Goal: Ask a question: Seek information or help from site administrators or community

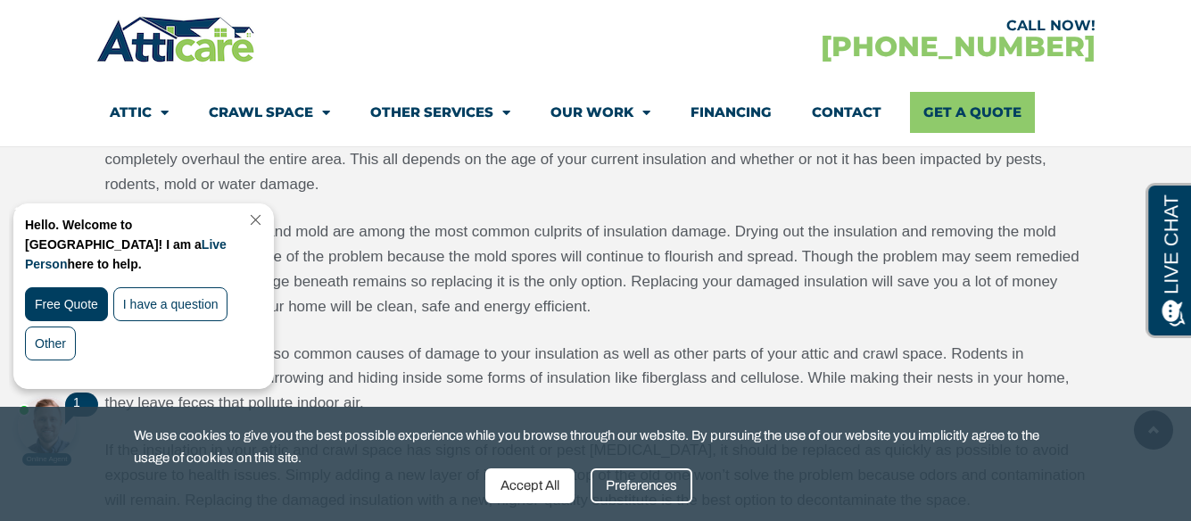
scroll to position [2766, 0]
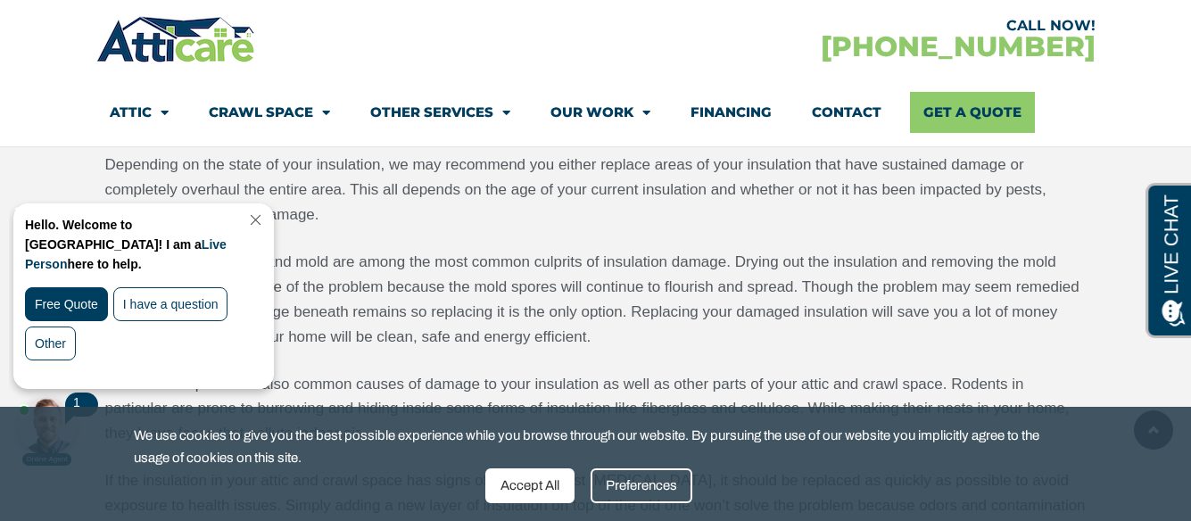
click at [542, 492] on div "Accept All" at bounding box center [529, 485] width 89 height 35
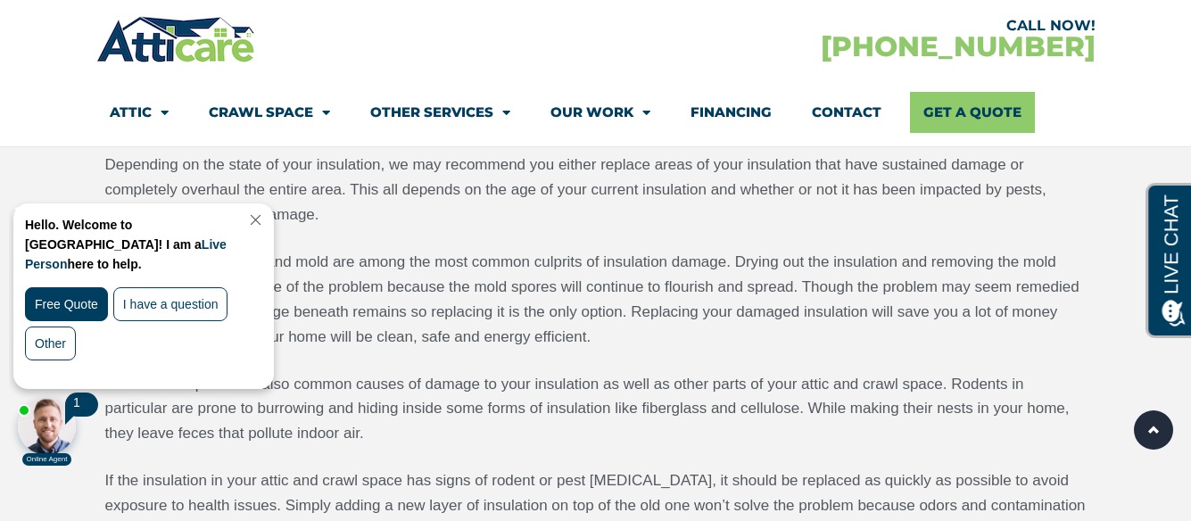
drag, startPoint x: 54, startPoint y: 433, endPoint x: 64, endPoint y: 631, distance: 198.3
click at [54, 433] on div at bounding box center [47, 426] width 58 height 58
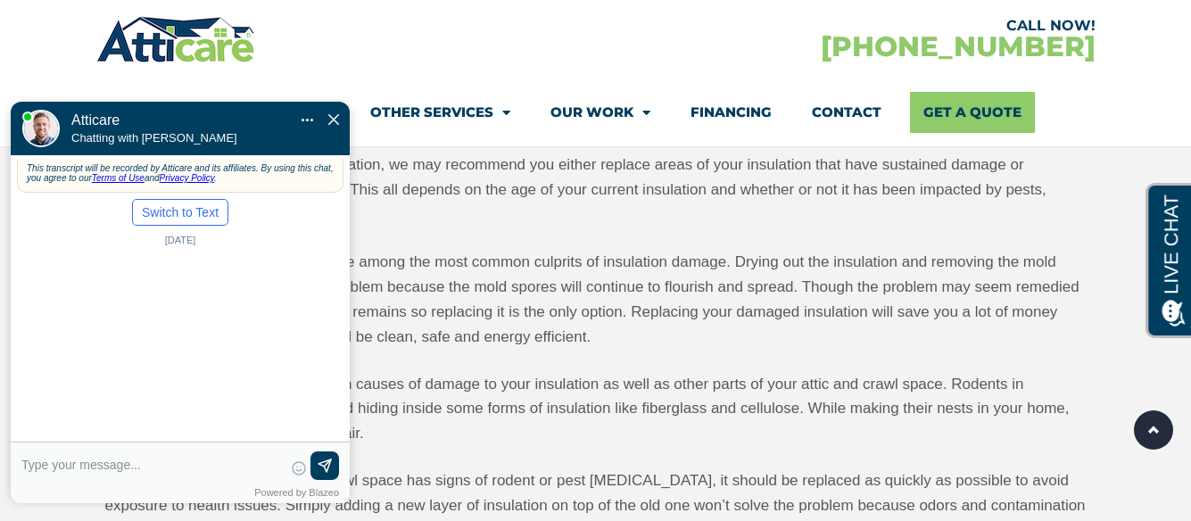
scroll to position [0, 0]
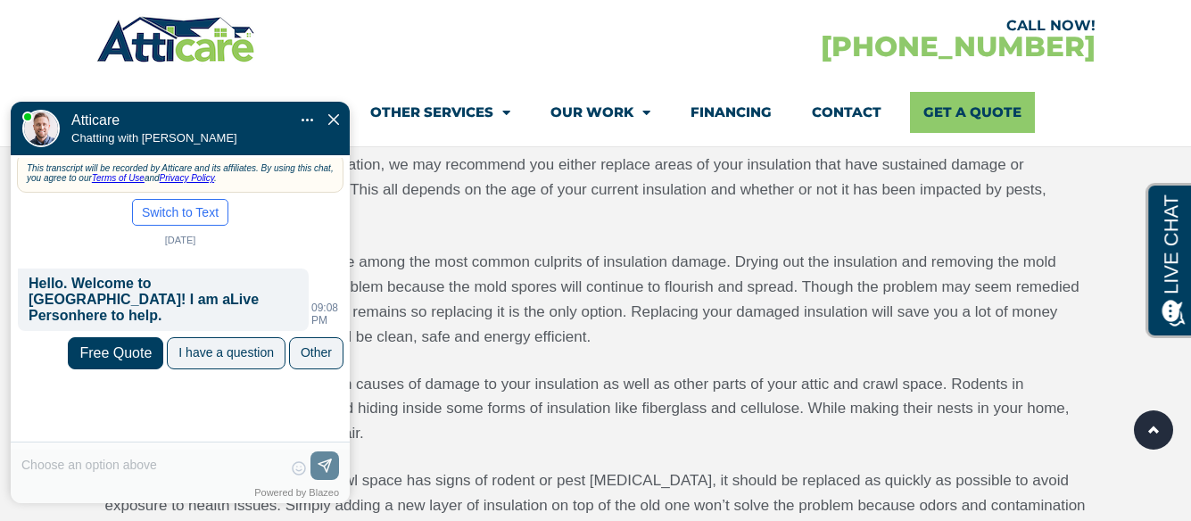
click at [118, 473] on div "😀 😁 😂 😃 😄 😅 😆 😇 😈 😉 😊 😋 😌 😍 😎 😏 😐 😑 😒 😓 😔 😕 😖 😗 😘 😛 😝 😞 😟 😠 😡 😢 😣 😤 😥 😦 Skip ph…" at bounding box center [180, 477] width 339 height 54
click at [89, 467] on div "😀 😁 😂 😃 😄 😅 😆 😇 😈 😉 😊 😋 😌 😍 😎 😏 😐 😑 😒 😓 😔 😕 😖 😗 😘 😛 😝 😞 😟 😠 😡 😢 😣 😤 😥 😦 Skip ph…" at bounding box center [180, 477] width 339 height 54
click at [86, 466] on div "😀 😁 😂 😃 😄 😅 😆 😇 😈 😉 😊 😋 😌 😍 😎 😏 😐 😑 😒 😓 😔 😕 😖 😗 😘 😛 😝 😞 😟 😠 😡 😢 😣 😤 😥 😦 Skip ph…" at bounding box center [180, 477] width 339 height 54
click at [236, 345] on div "I have a question" at bounding box center [225, 352] width 95 height 14
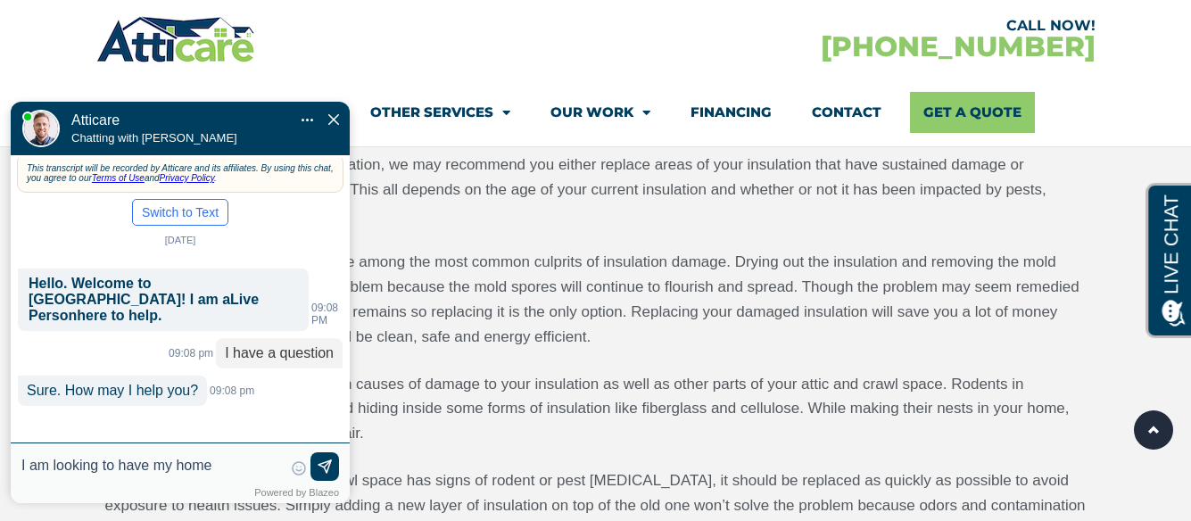
type input "I am looking to have my home i"
type textarea "I am looking to have my home insulated. This home was built in [DATE] and hand …"
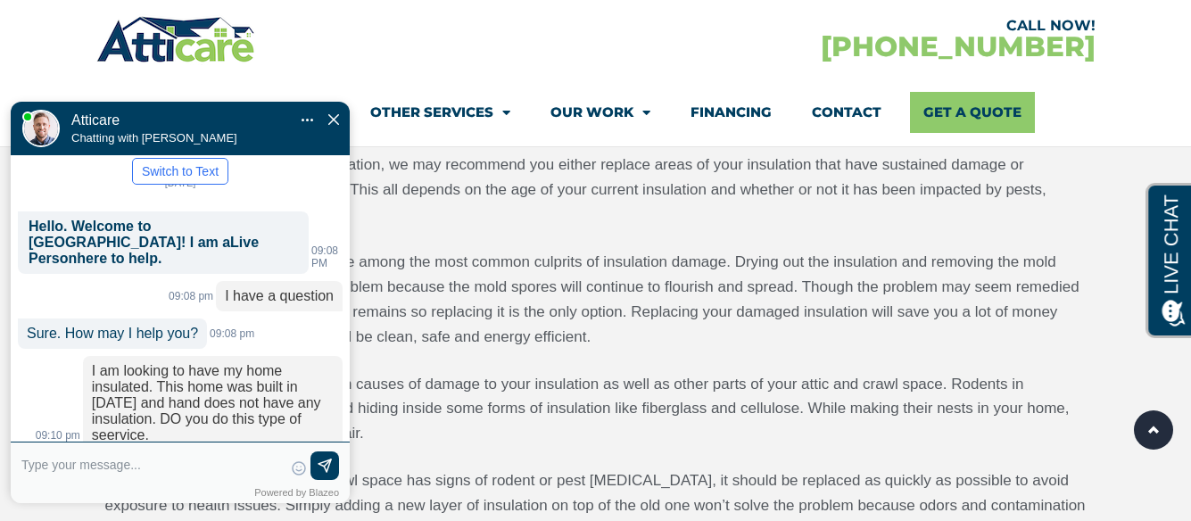
scroll to position [94, 0]
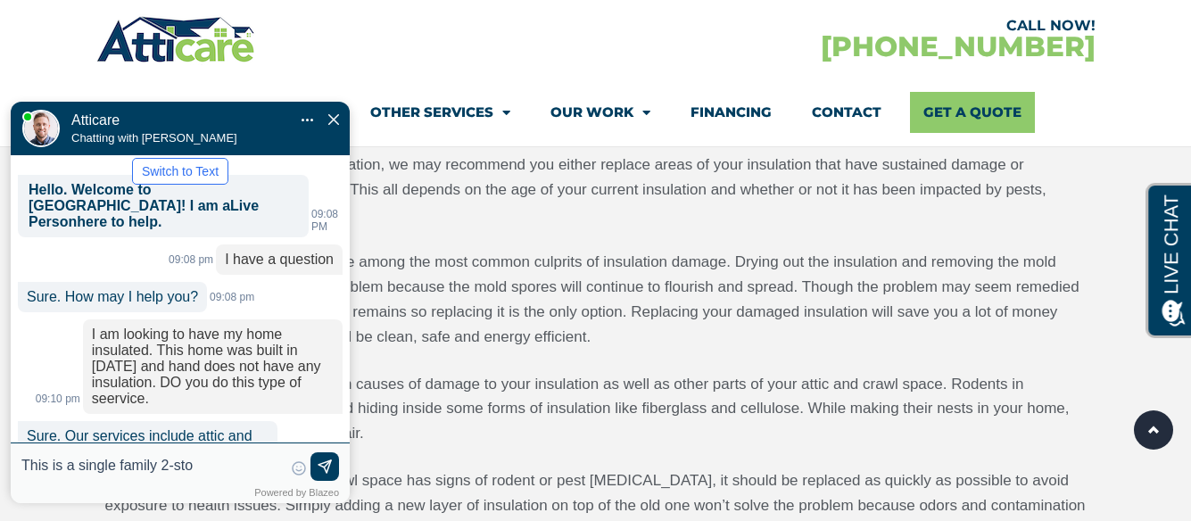
type input "This is a single family 2-stor"
click at [259, 502] on div "This is a single family 2-story home with a finish attic. This is a single fami…" at bounding box center [180, 473] width 339 height 62
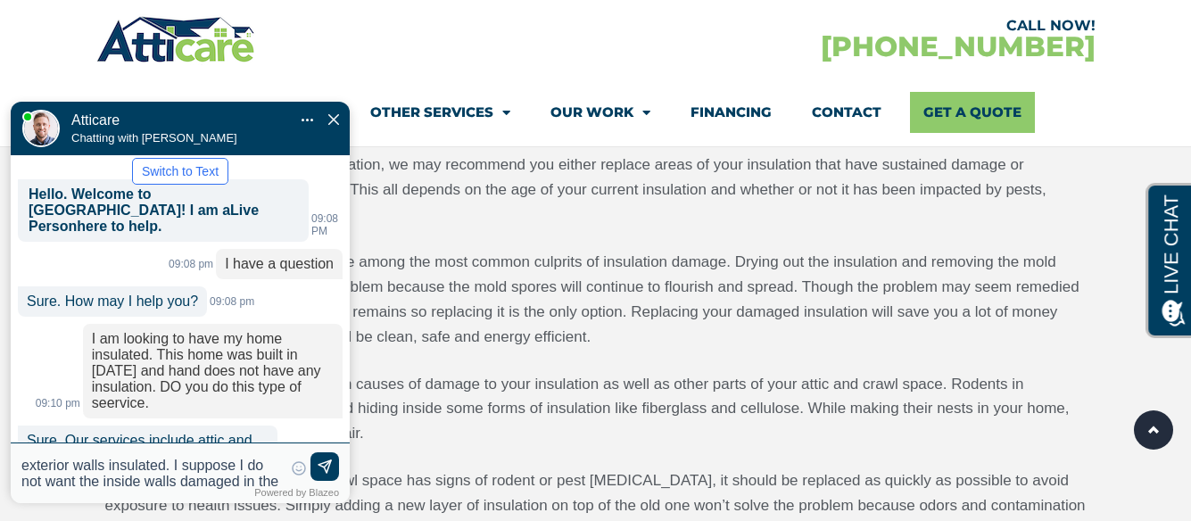
scroll to position [69, 0]
type textarea "This is a single family 2-story home with a finish attic. I am looking to have …"
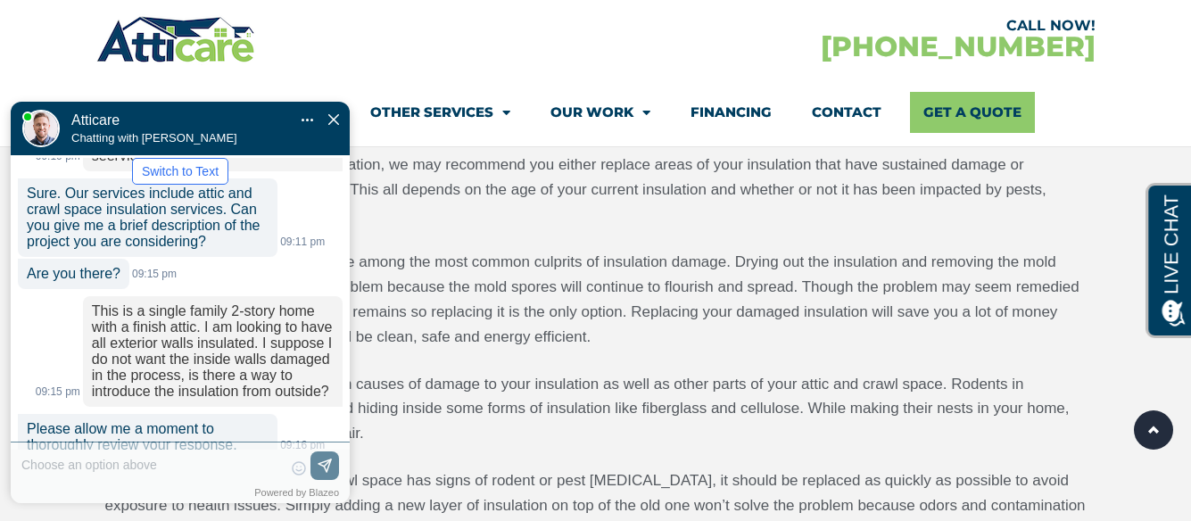
scroll to position [331, 0]
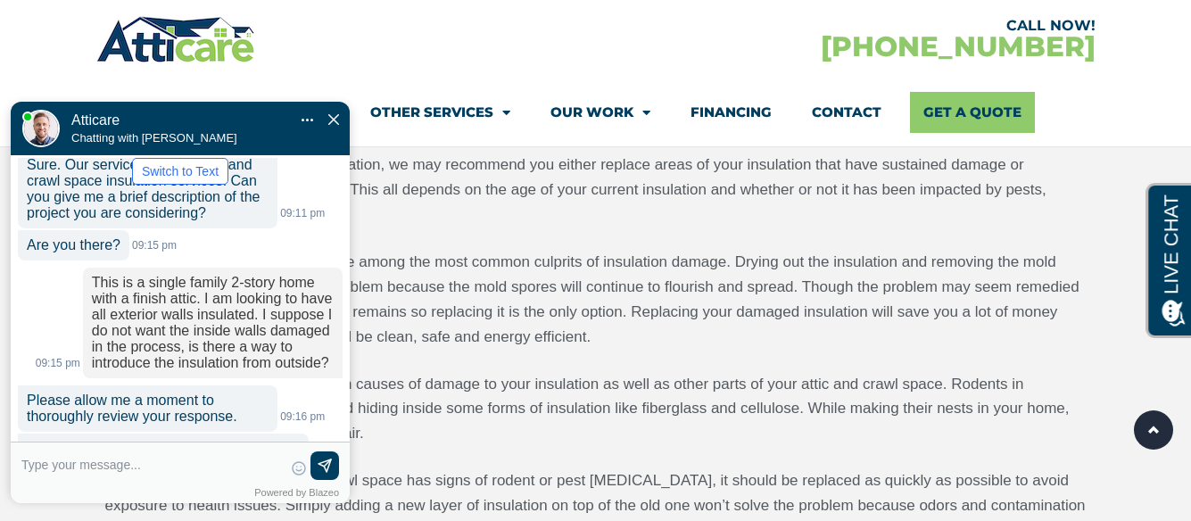
scroll to position [418, 0]
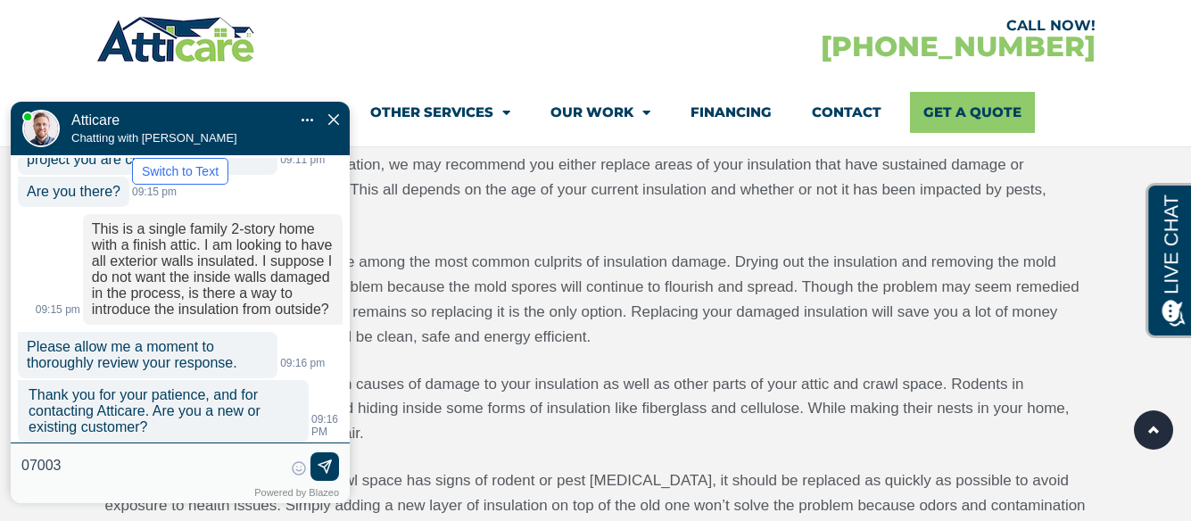
type input "07003"
click at [328, 473] on img at bounding box center [325, 468] width 18 height 18
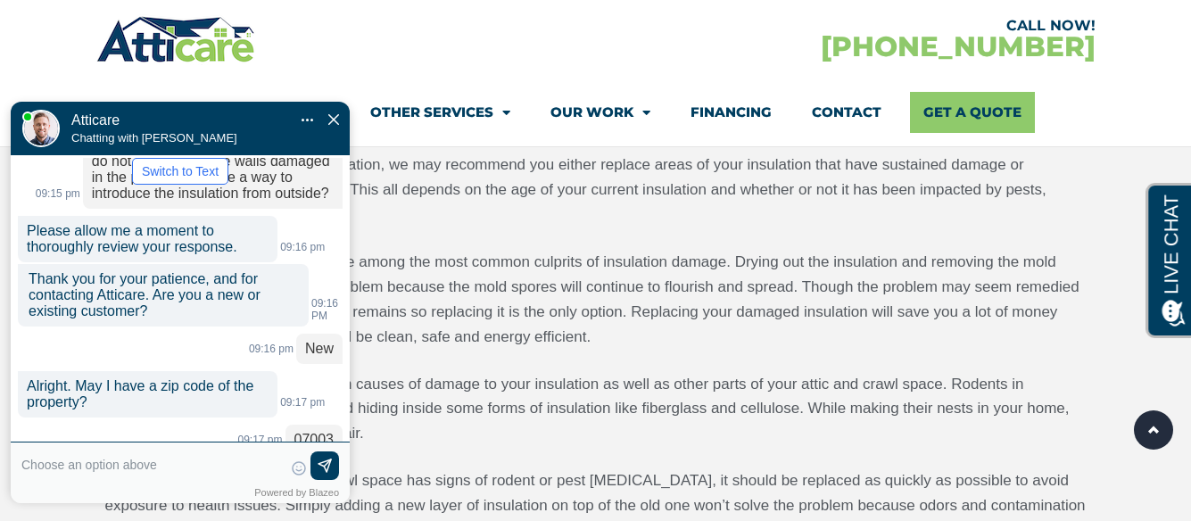
click at [129, 465] on textarea at bounding box center [151, 472] width 261 height 43
type input "o"
type input "yeah. What is instagram yelp o"
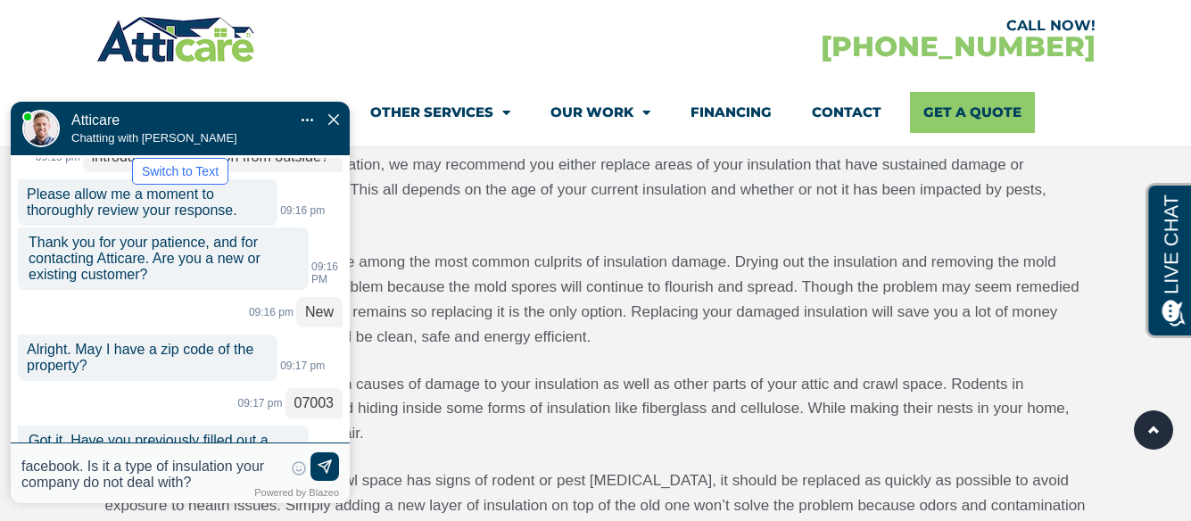
scroll to position [572, 0]
type textarea "yeah. What is instagram yelp or facebook. Is it a type of insulation your compa…"
click at [327, 456] on link at bounding box center [324, 466] width 29 height 29
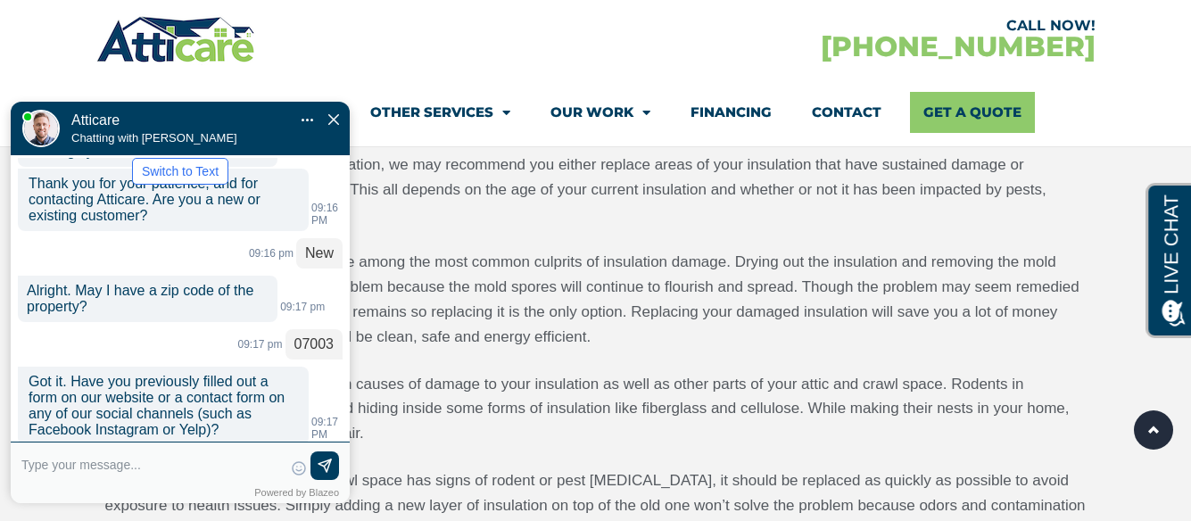
scroll to position [718, 0]
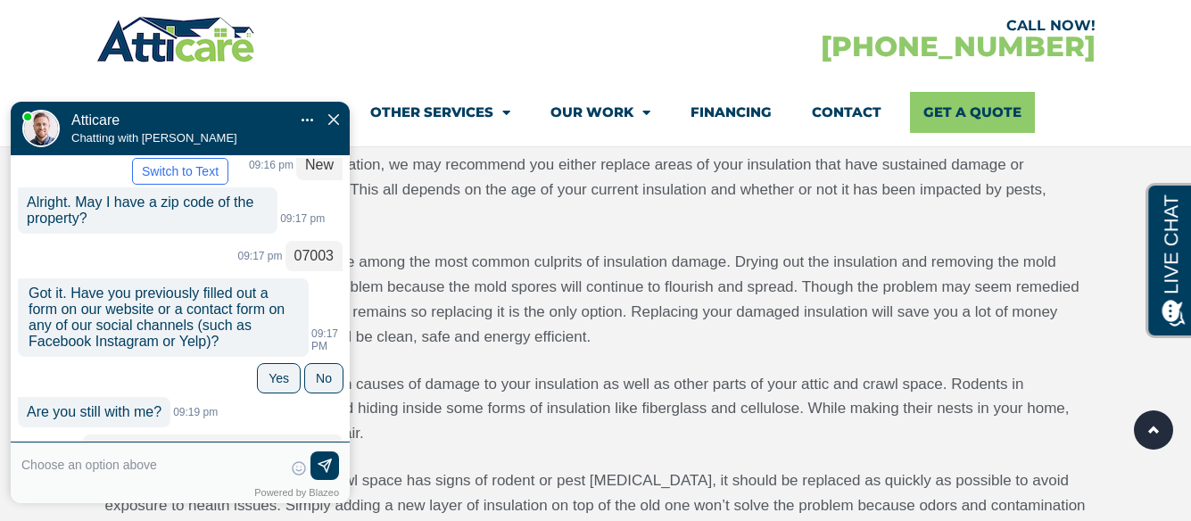
type textarea "g"
type input "good to know. I think I got t"
type textarea "good to know. I think I got e"
type input "good to know. I think I got e"
type textarea "good to know. I think I got a"
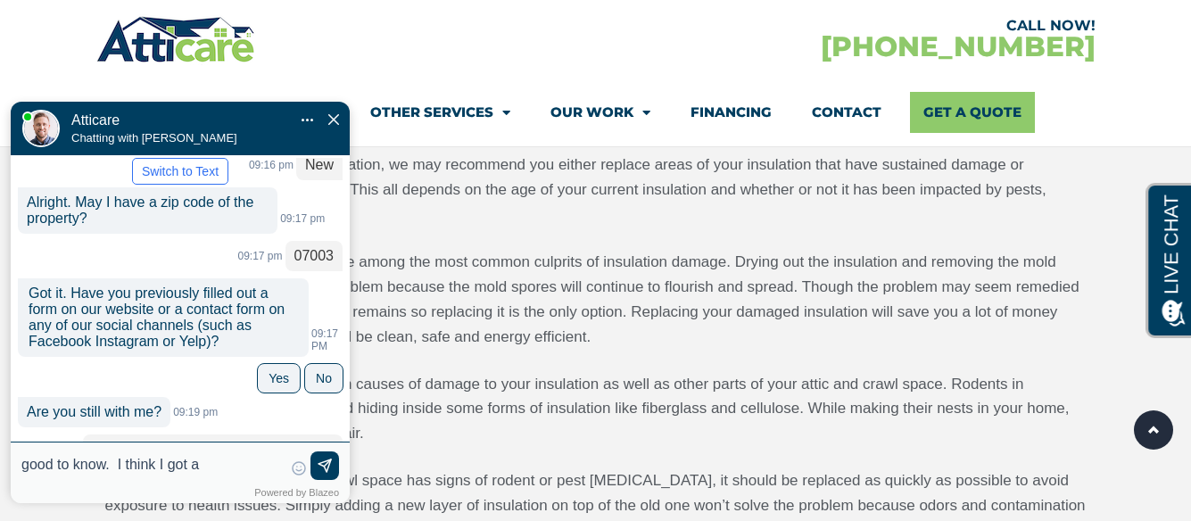
type input "good to know. I think I got a"
type textarea "good to know. I think I got t"
type input "good to know. I think I got th"
type textarea "good to know. I think I got the wrong company for this work. Look me up in inst…"
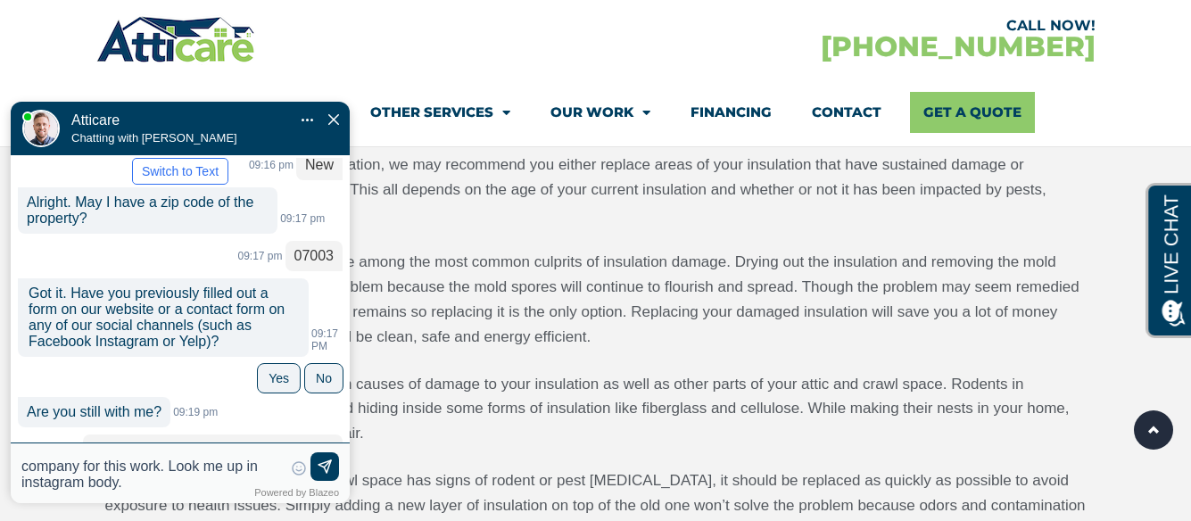
click at [319, 461] on img at bounding box center [325, 468] width 18 height 18
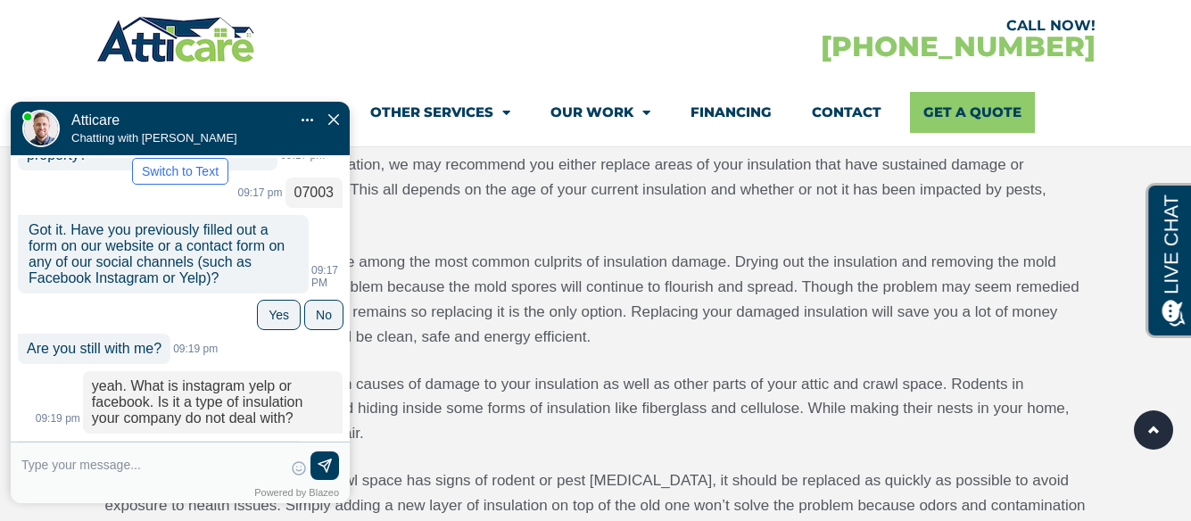
click at [333, 114] on img "Close Chat" at bounding box center [333, 119] width 11 height 11
